Goal: Task Accomplishment & Management: Manage account settings

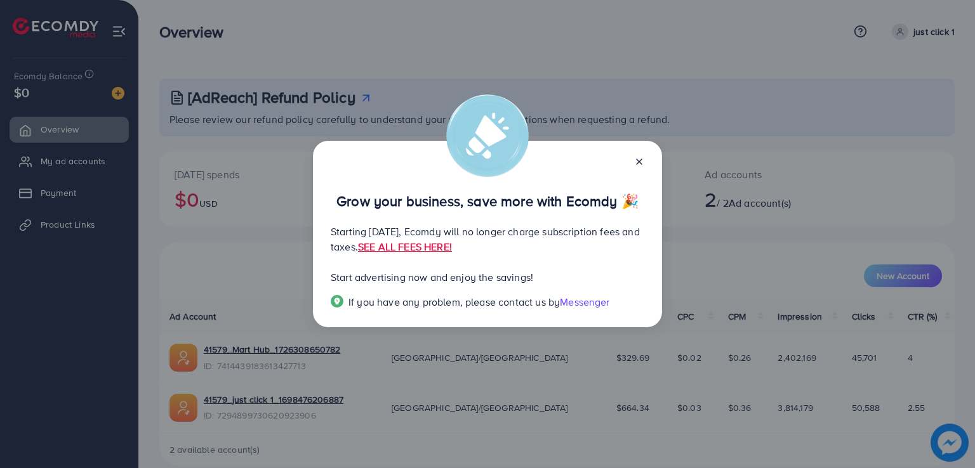
click at [609, 5] on div "Grow your business, save more with Ecomdy 🎉 Starting September 29, 2025, Ecomdy…" at bounding box center [487, 234] width 975 height 468
click at [640, 161] on line at bounding box center [638, 161] width 5 height 5
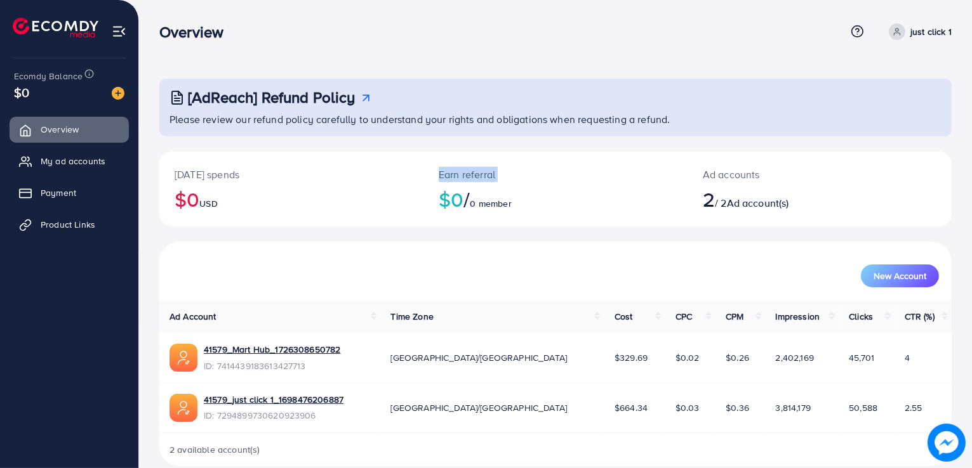
drag, startPoint x: 430, startPoint y: 221, endPoint x: 304, endPoint y: 225, distance: 125.7
click at [304, 225] on div "Today's spends $0 USD Earn referral $0 / 0 member Ad accounts 2 / 2 Ad account(…" at bounding box center [555, 189] width 792 height 75
click at [92, 165] on span "My ad accounts" at bounding box center [76, 161] width 65 height 13
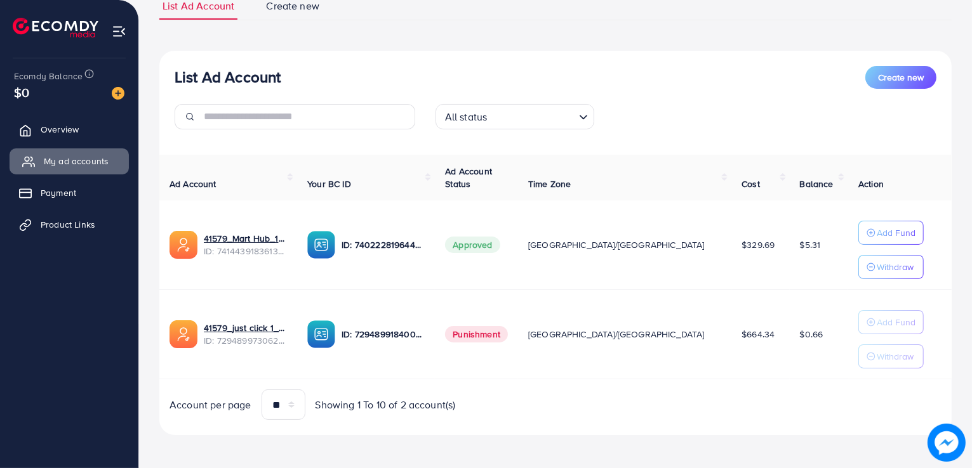
scroll to position [103, 0]
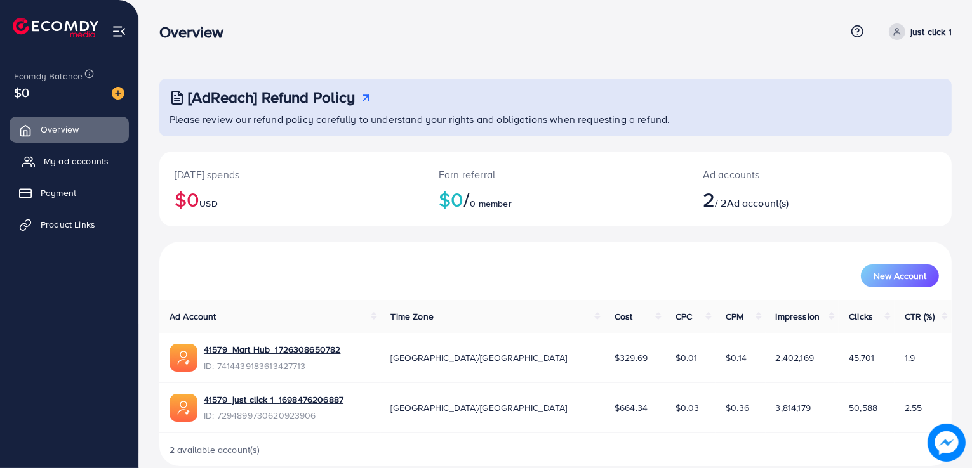
click at [41, 151] on link "My ad accounts" at bounding box center [69, 160] width 119 height 25
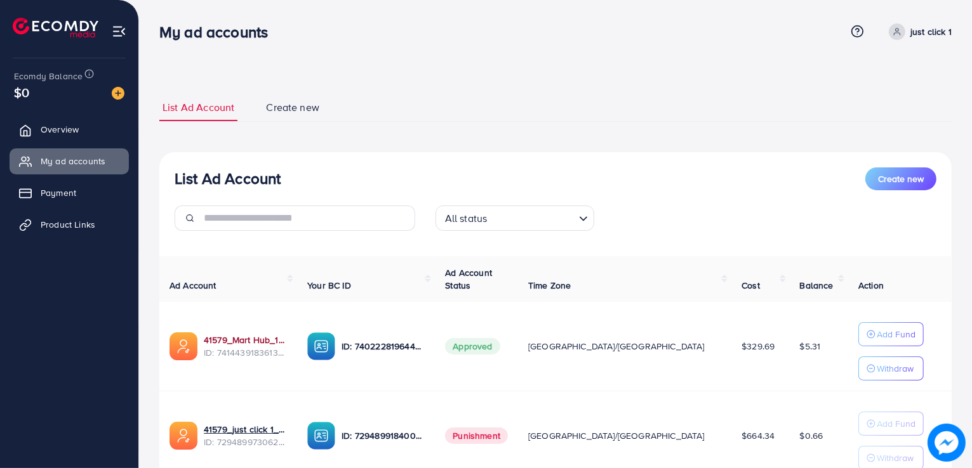
click at [254, 341] on link "41579_Mart Hub_1726308650782" at bounding box center [245, 340] width 83 height 13
click at [275, 343] on link "41579_Mart Hub_1726308650782" at bounding box center [245, 340] width 83 height 13
click at [89, 218] on span "Product Links" at bounding box center [71, 224] width 55 height 13
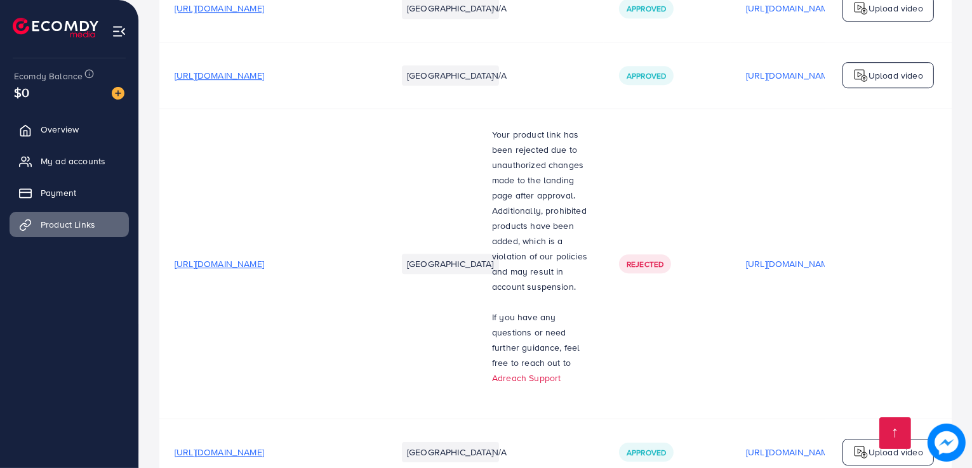
scroll to position [4556, 0]
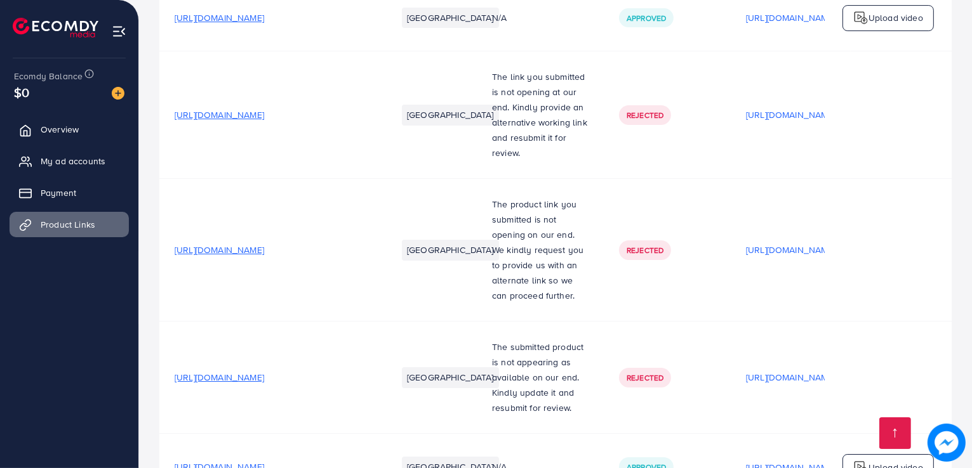
click at [264, 461] on span "[URL][DOMAIN_NAME]" at bounding box center [219, 467] width 89 height 13
